Goal: Information Seeking & Learning: Find specific fact

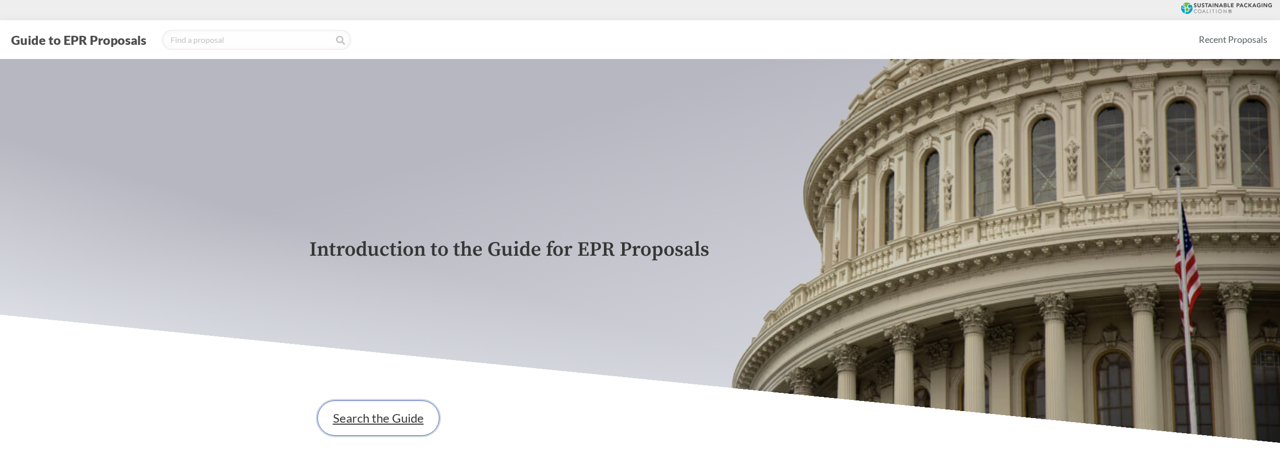
click at [388, 416] on link "Search the Guide" at bounding box center [378, 418] width 122 height 35
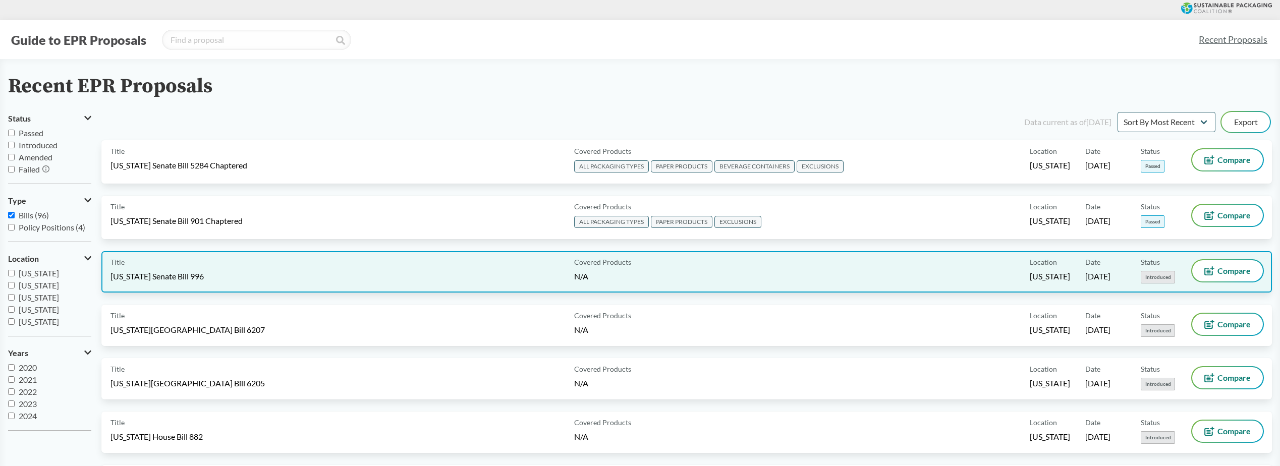
drag, startPoint x: 239, startPoint y: 250, endPoint x: 243, endPoint y: 260, distance: 10.6
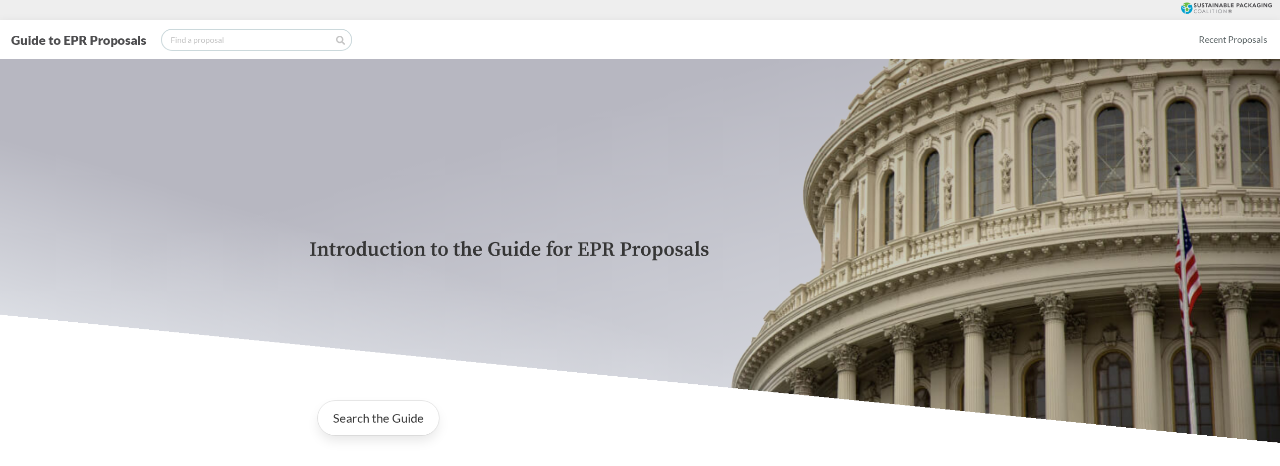
click at [209, 45] on input "search" at bounding box center [256, 40] width 189 height 20
type input "[GEOGRAPHIC_DATA]"
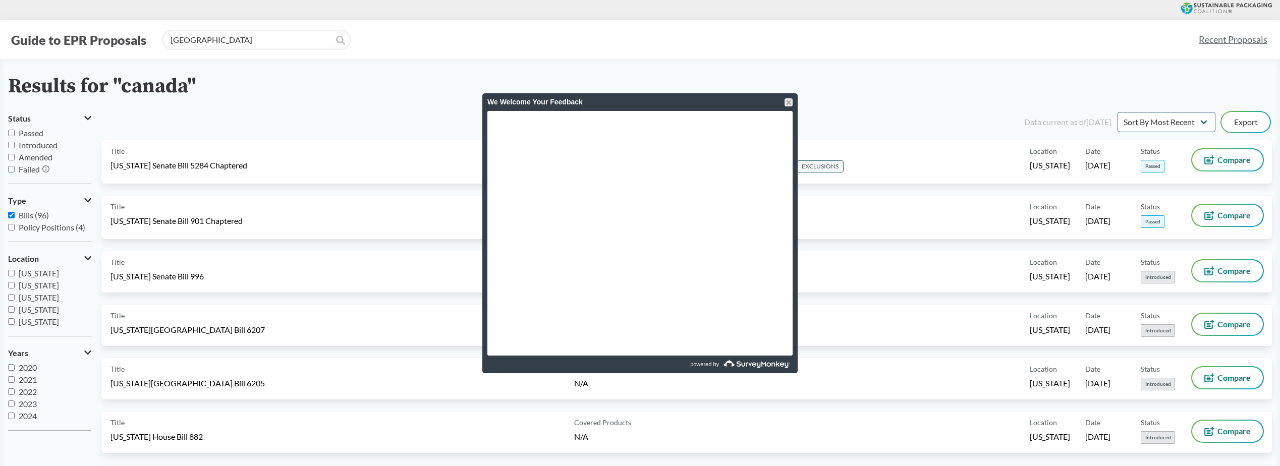
drag, startPoint x: 755, startPoint y: 79, endPoint x: 744, endPoint y: 78, distance: 11.1
click at [754, 79] on div "Results for "canada"" at bounding box center [640, 86] width 1264 height 23
